Goal: Transaction & Acquisition: Purchase product/service

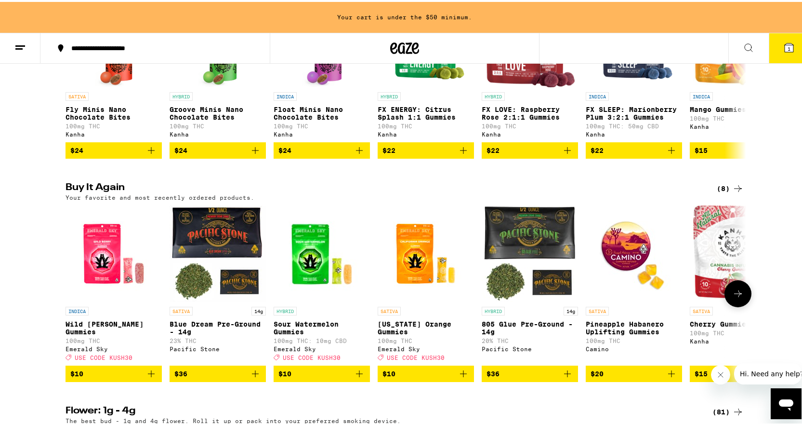
scroll to position [771, 0]
